Goal: Task Accomplishment & Management: Manage account settings

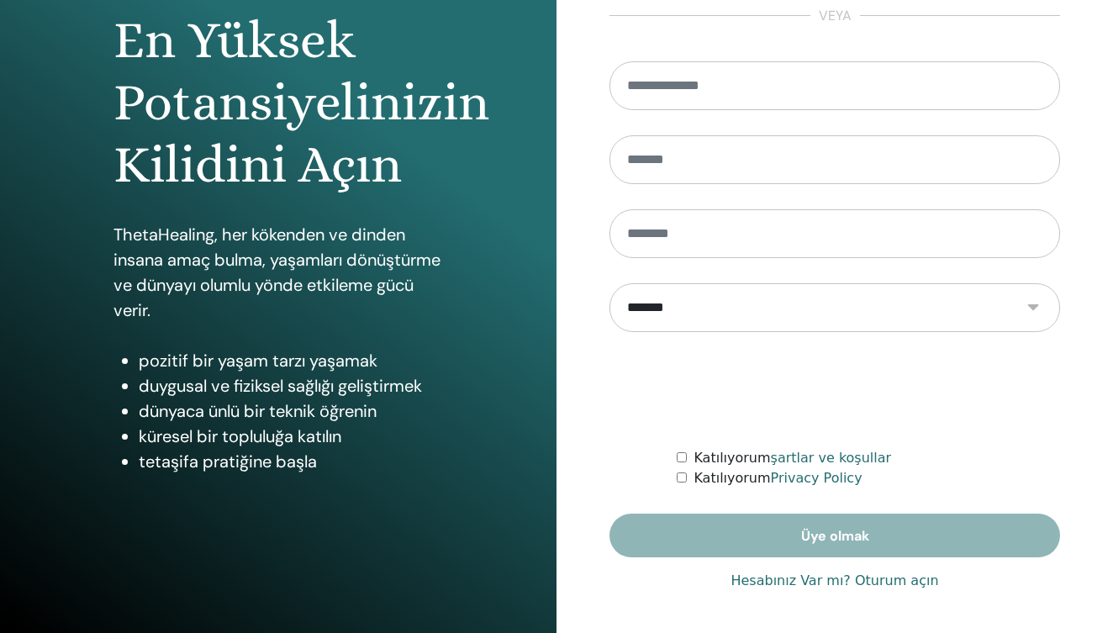
scroll to position [174, 0]
click at [871, 581] on link "Hesabınız Var mı? Oturum açın" at bounding box center [834, 581] width 208 height 20
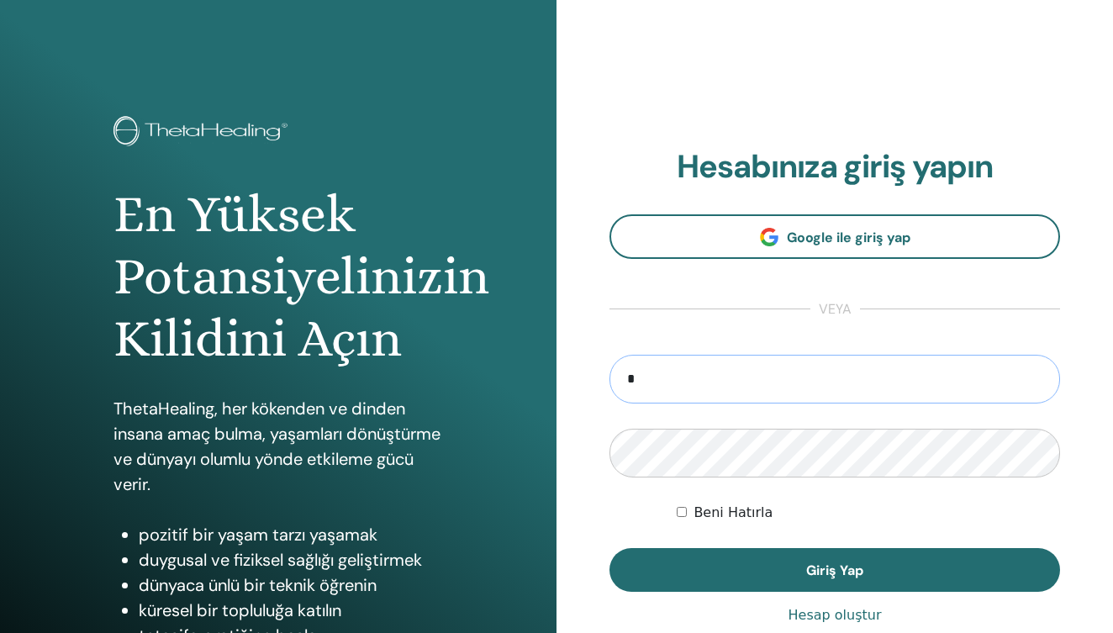
type input "**********"
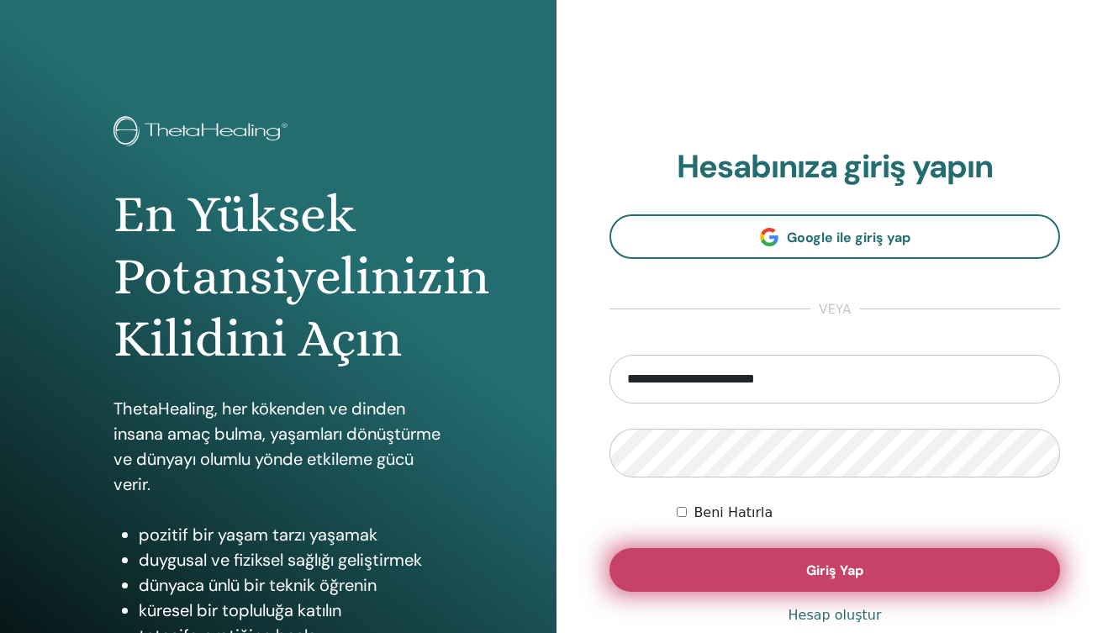
click at [777, 577] on button "Giriş Yap" at bounding box center [834, 570] width 450 height 44
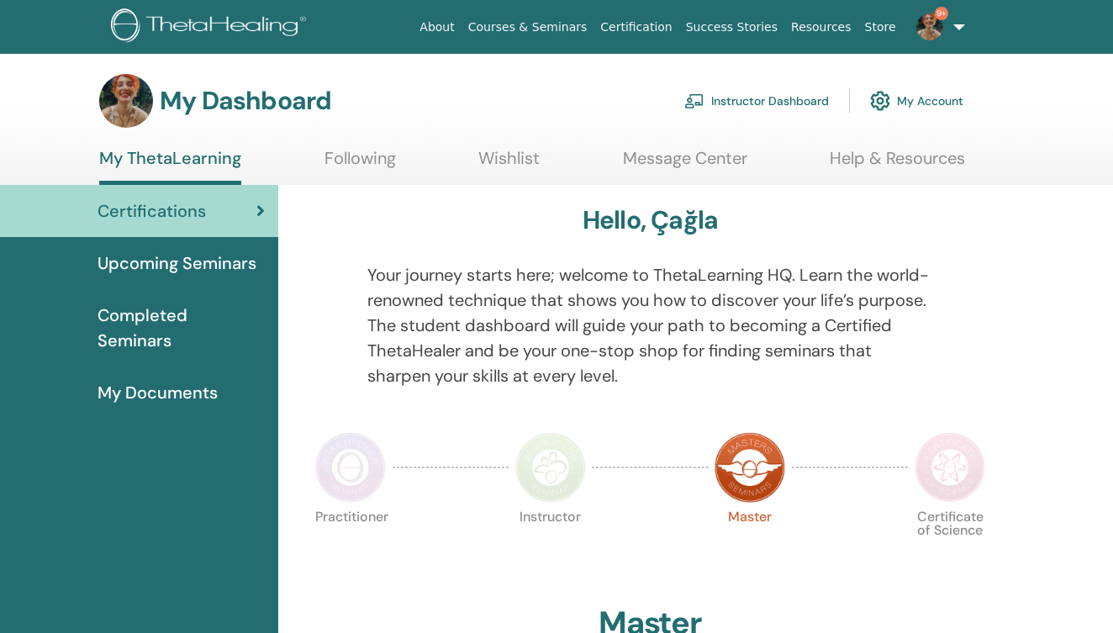
click at [786, 98] on link "Instructor Dashboard" at bounding box center [756, 100] width 145 height 37
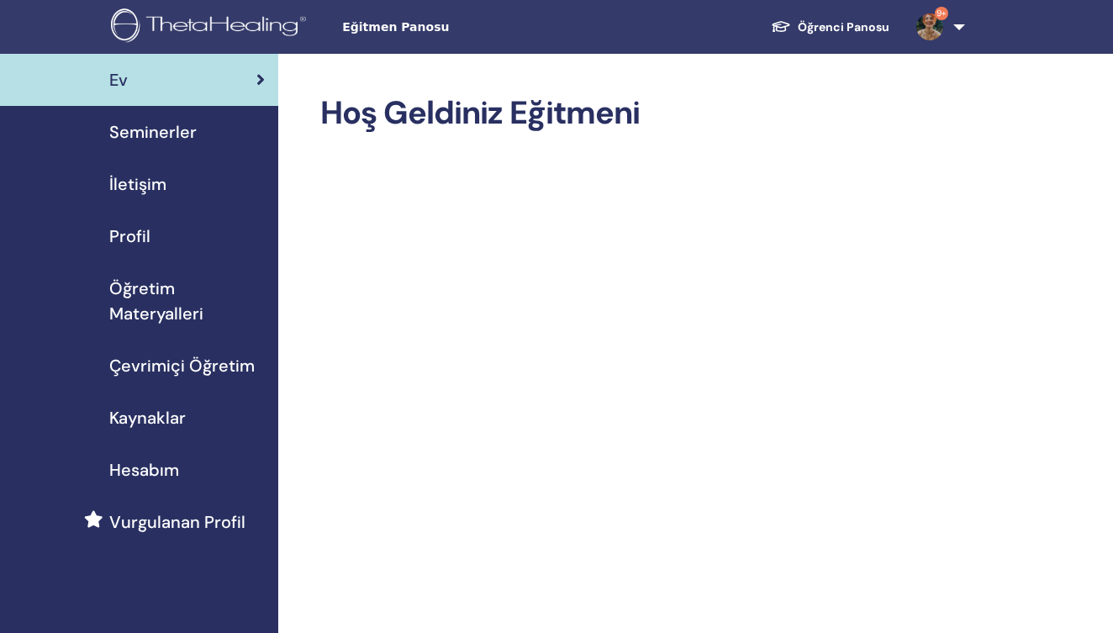
click at [166, 134] on span "Seminerler" at bounding box center [152, 131] width 87 height 25
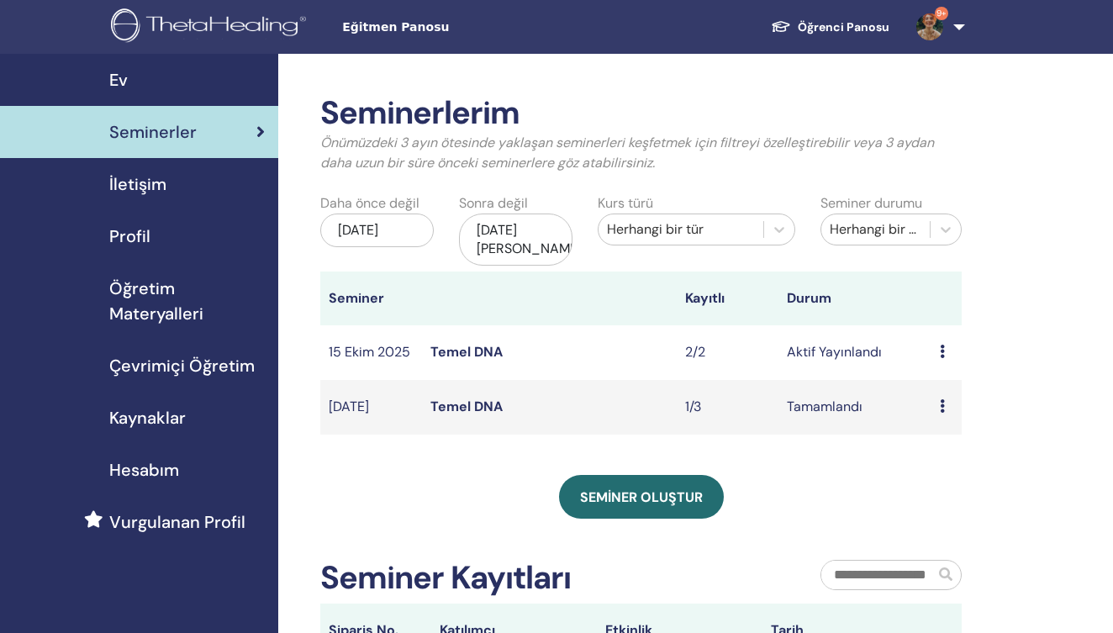
click at [471, 343] on link "Temel DNA" at bounding box center [466, 352] width 72 height 18
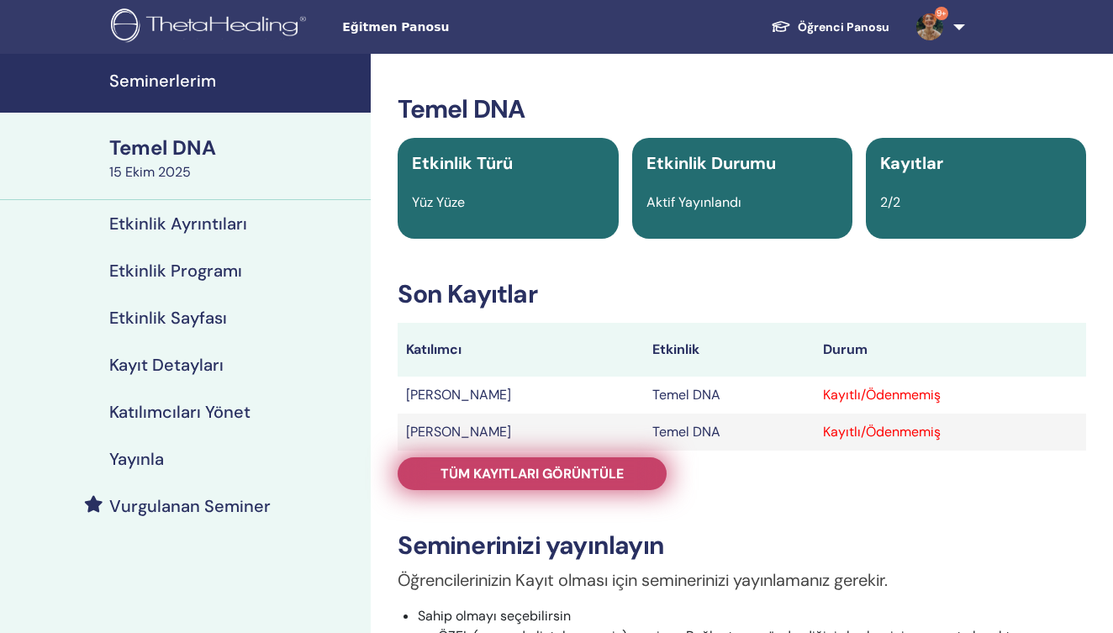
click at [601, 471] on span "TÜM KAYITLARI GÖRÜNTÜLE" at bounding box center [531, 474] width 183 height 18
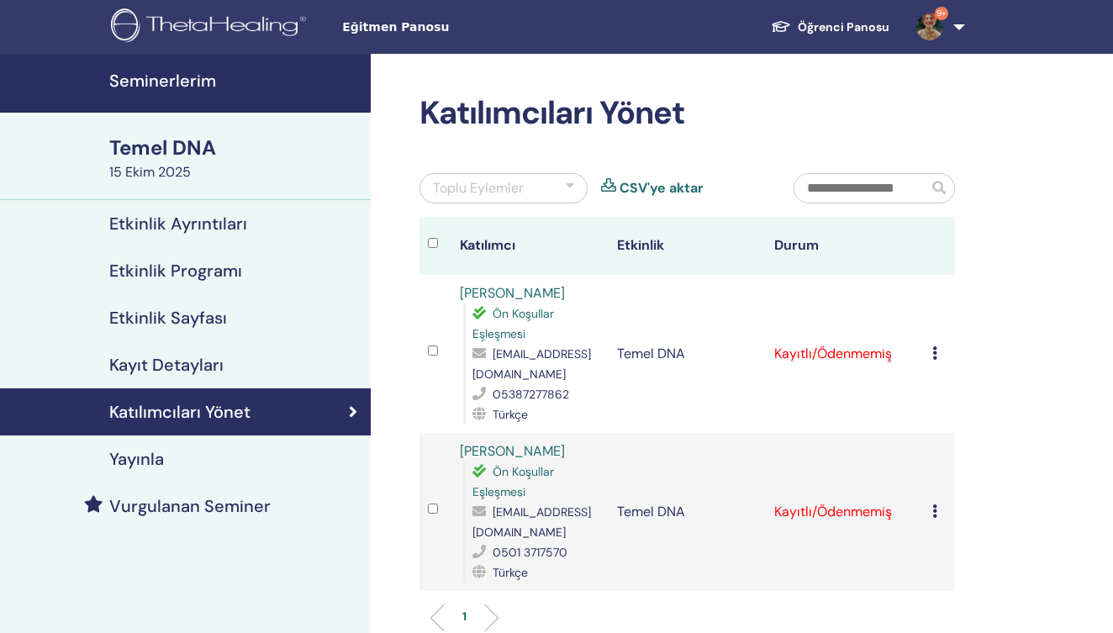
click at [932, 514] on icon at bounding box center [934, 510] width 5 height 13
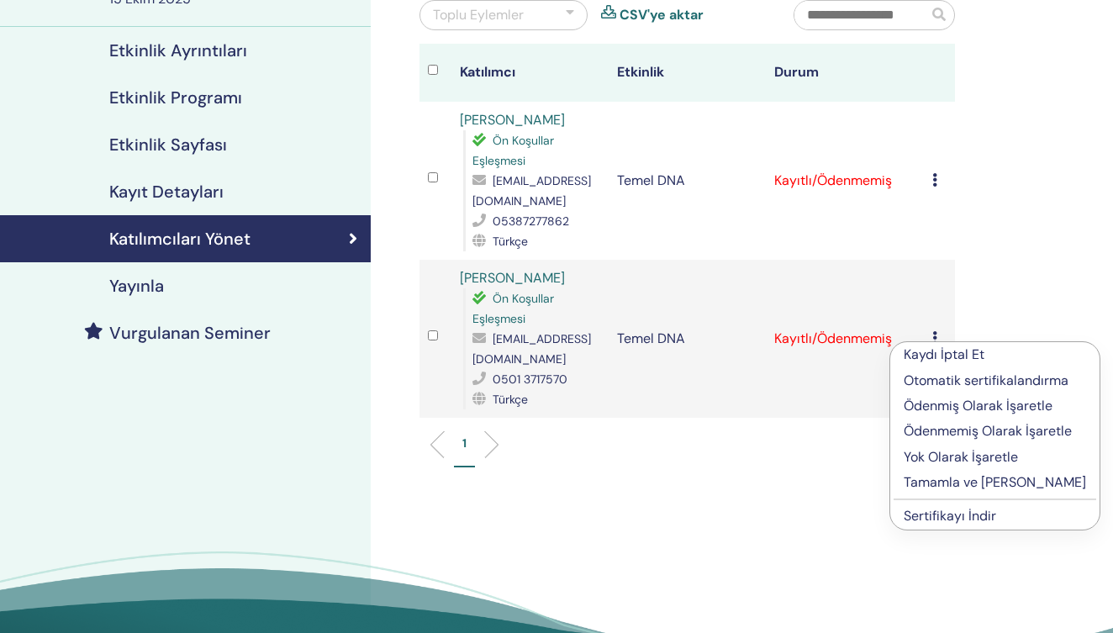
scroll to position [179, 0]
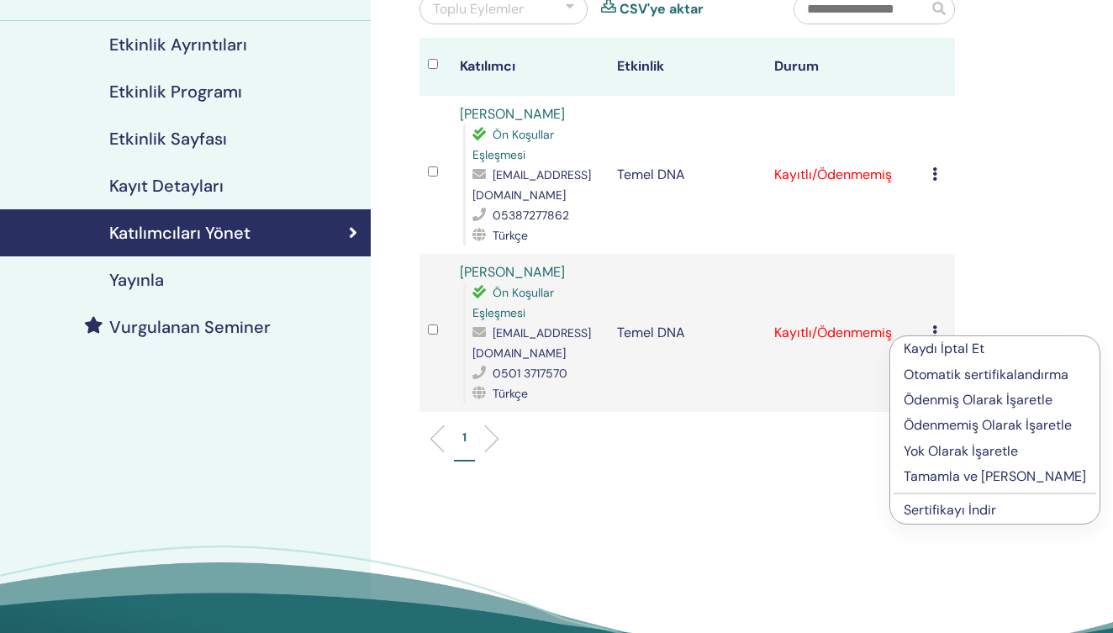
click at [955, 350] on p "Kaydı İptal Et" at bounding box center [994, 349] width 182 height 20
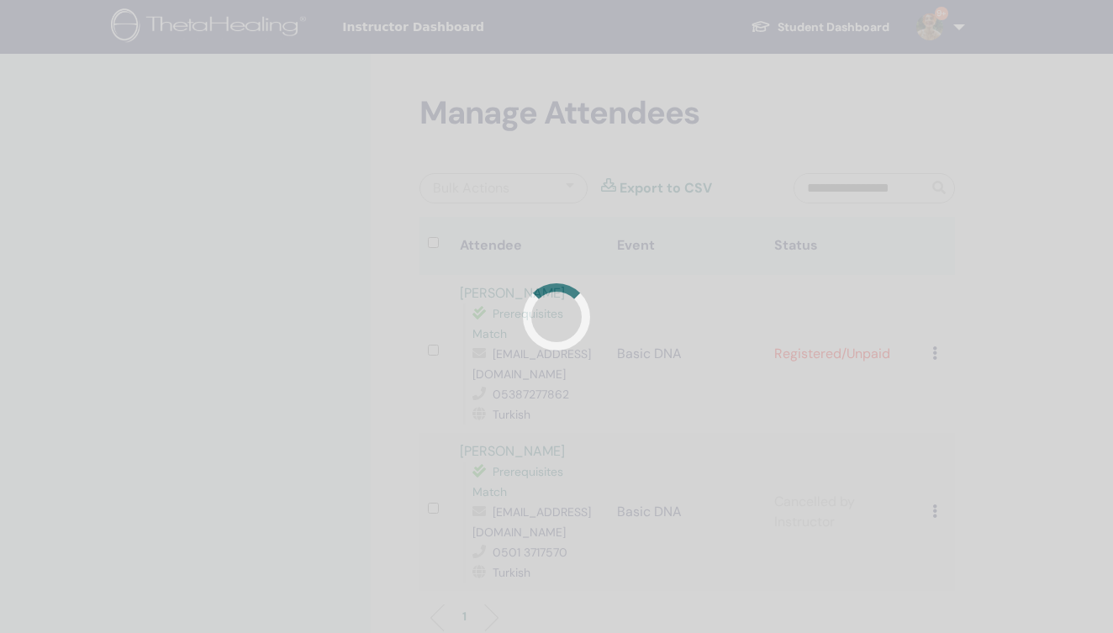
scroll to position [179, 0]
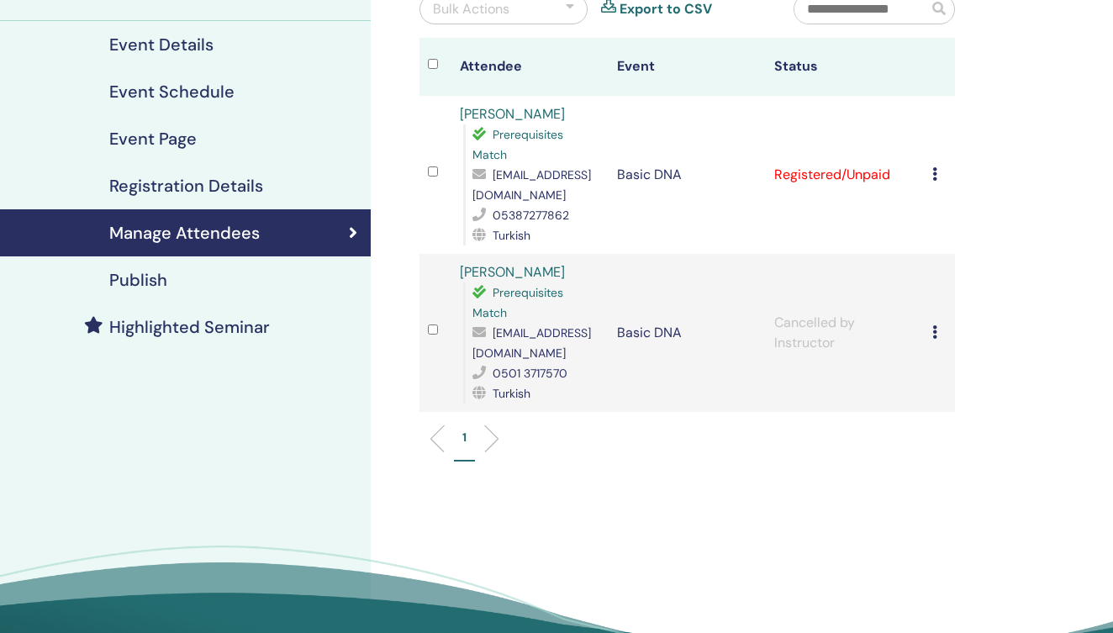
click at [933, 175] on icon at bounding box center [934, 173] width 5 height 13
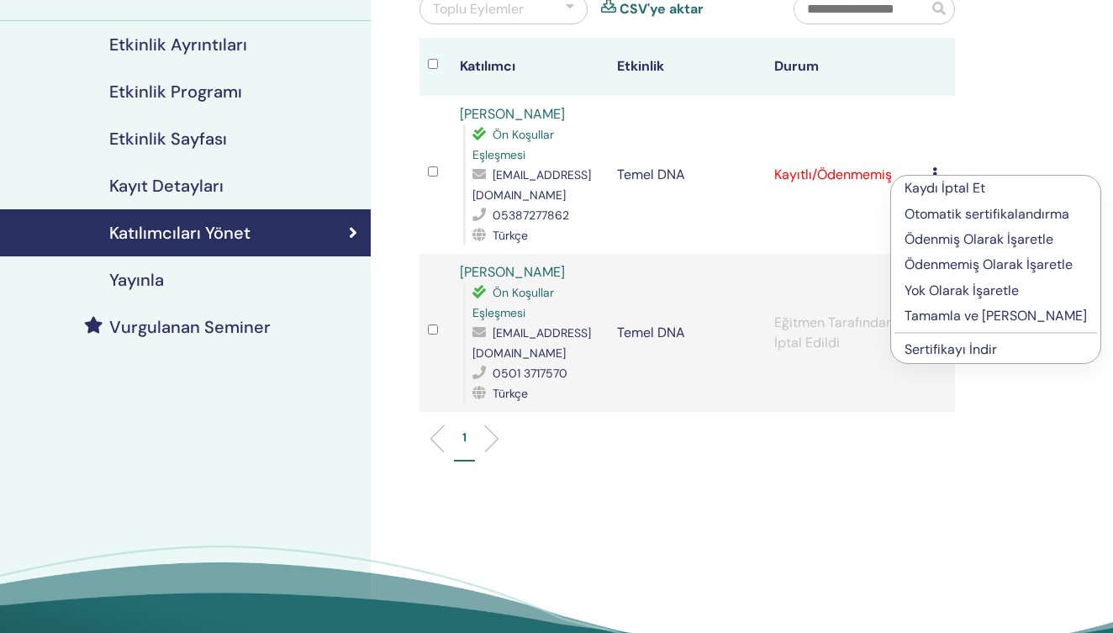
click at [954, 319] on p "Tamamla ve Onayla" at bounding box center [995, 316] width 182 height 20
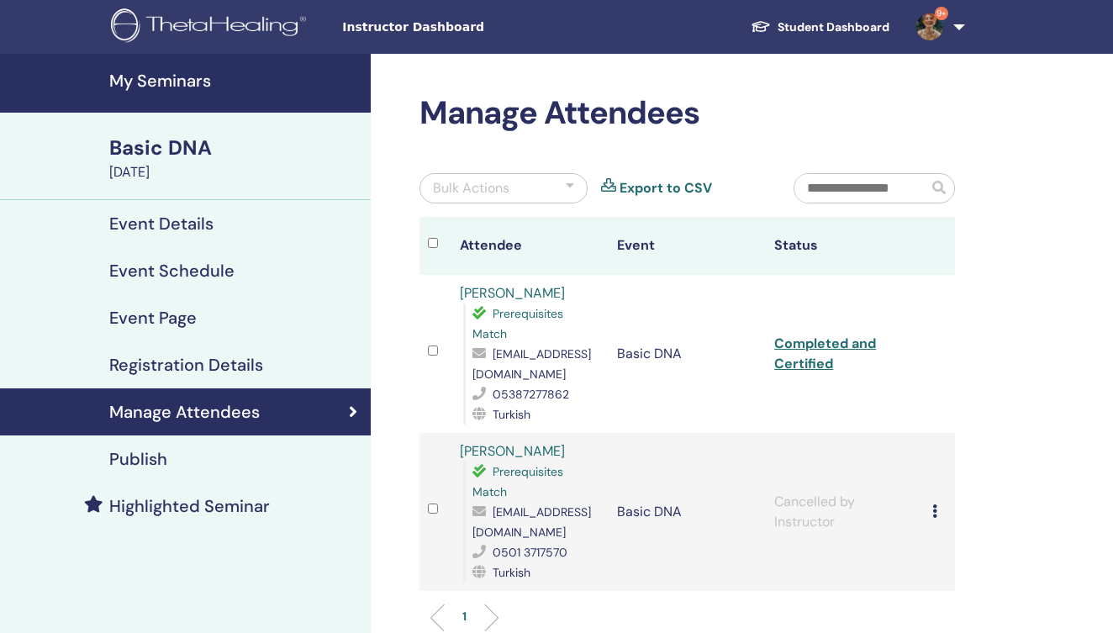
scroll to position [179, 0]
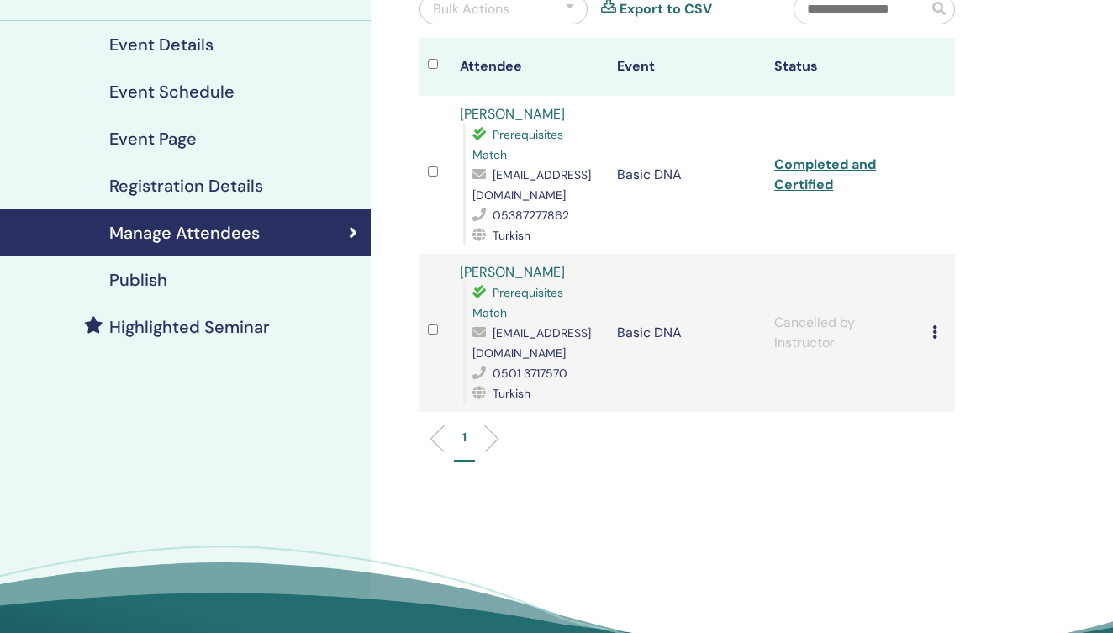
click at [819, 187] on link "Completed and Certified" at bounding box center [825, 174] width 102 height 38
